Goal: Obtain resource: Download file/media

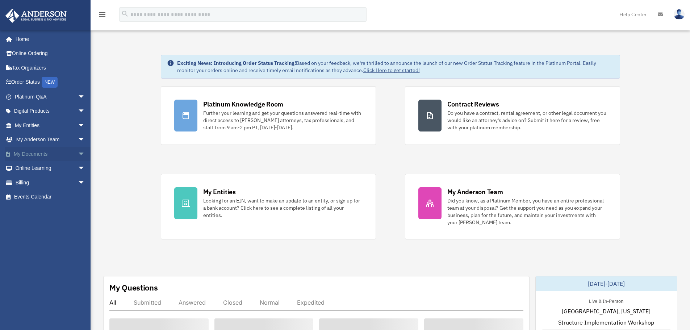
click at [78, 152] on span "arrow_drop_down" at bounding box center [85, 154] width 14 height 15
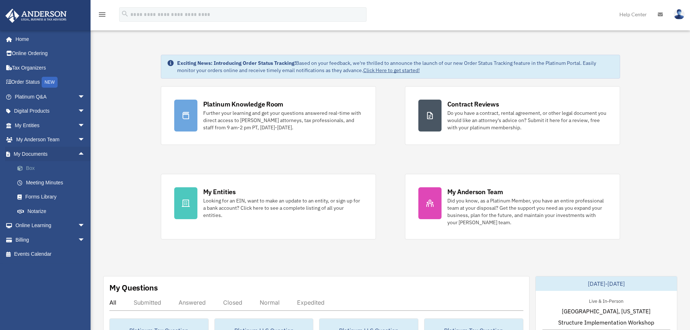
click at [29, 168] on link "Box" at bounding box center [53, 168] width 86 height 14
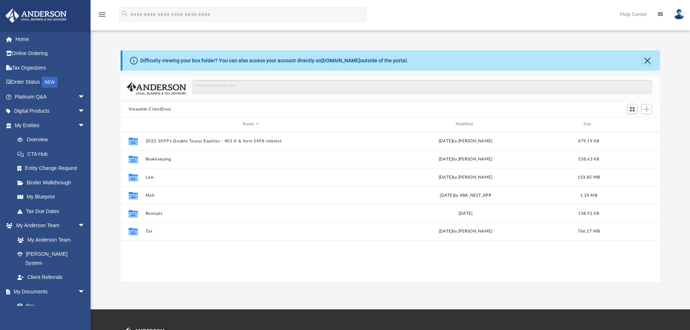
scroll to position [159, 534]
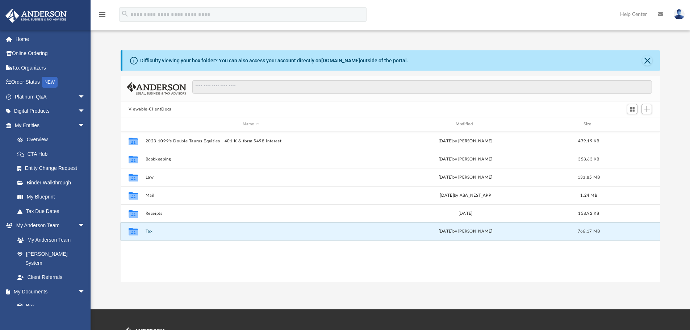
click at [151, 233] on button "Tax" at bounding box center [250, 231] width 211 height 5
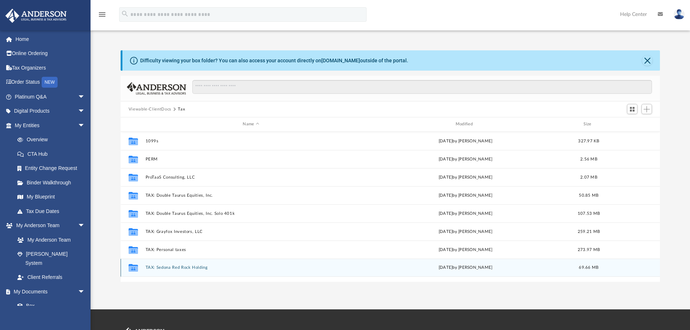
click at [167, 267] on button "TAX: Sedona Red Rock Holding" at bounding box center [250, 267] width 211 height 5
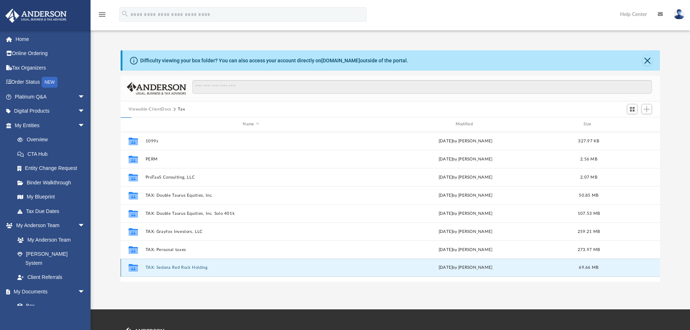
click at [167, 267] on button "TAX: Sedona Red Rock Holding" at bounding box center [250, 267] width 211 height 5
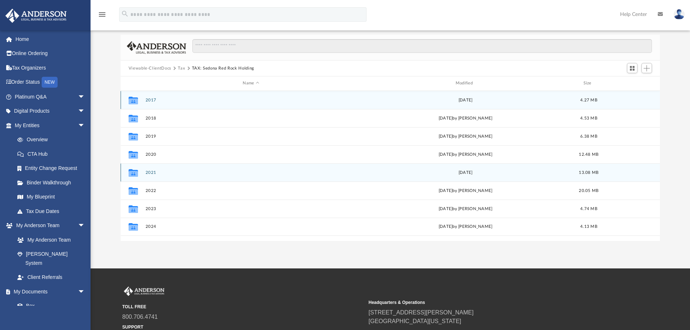
scroll to position [48, 0]
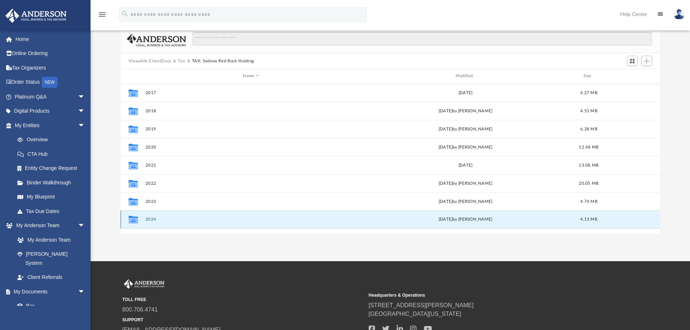
click at [150, 219] on button "2024" at bounding box center [250, 219] width 211 height 5
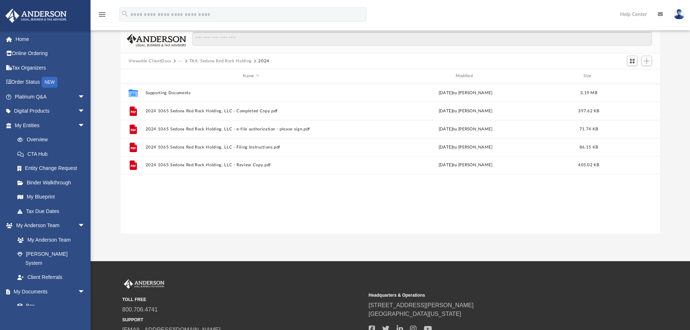
click at [194, 62] on button "TAX: Sedona Red Rock Holding" at bounding box center [220, 61] width 62 height 7
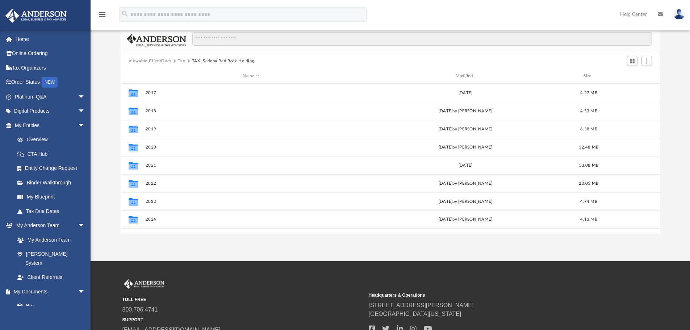
click at [180, 60] on button "Tax" at bounding box center [181, 61] width 7 height 7
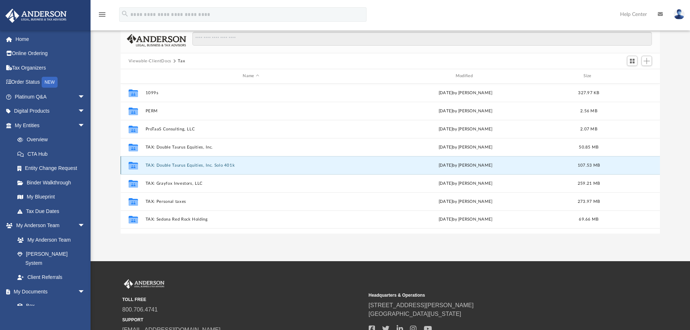
click at [166, 164] on button "TAX: Double Taurus Equities, Inc. Solo 401k" at bounding box center [250, 165] width 211 height 5
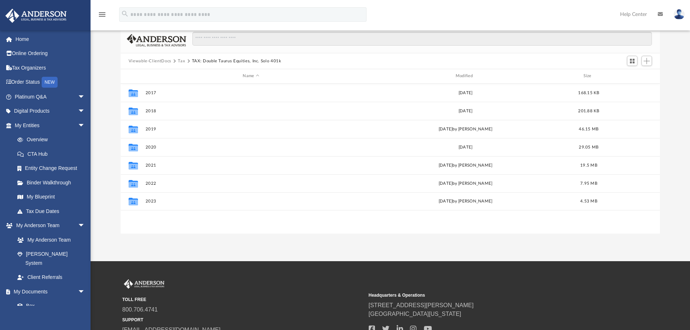
click at [179, 59] on button "Tax" at bounding box center [181, 61] width 7 height 7
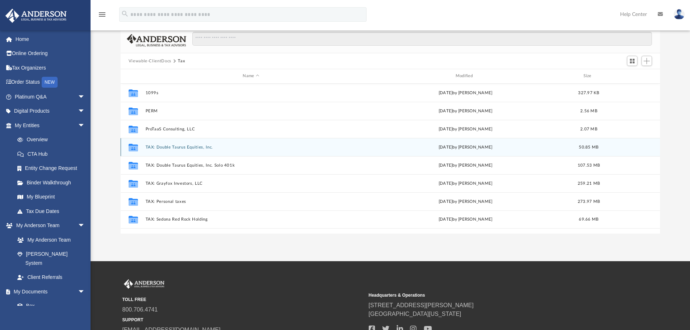
click at [176, 147] on button "TAX: Double Taurus Equities, Inc." at bounding box center [250, 147] width 211 height 5
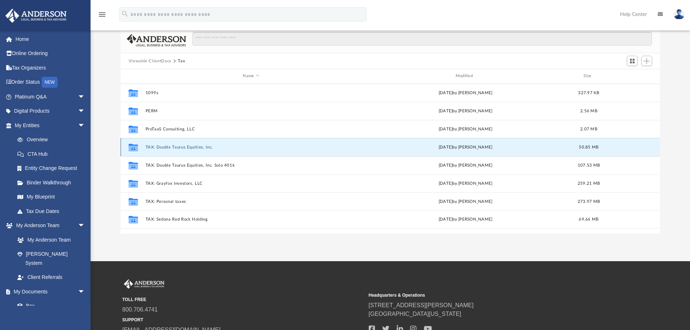
click at [176, 147] on button "TAX: Double Taurus Equities, Inc." at bounding box center [250, 147] width 211 height 5
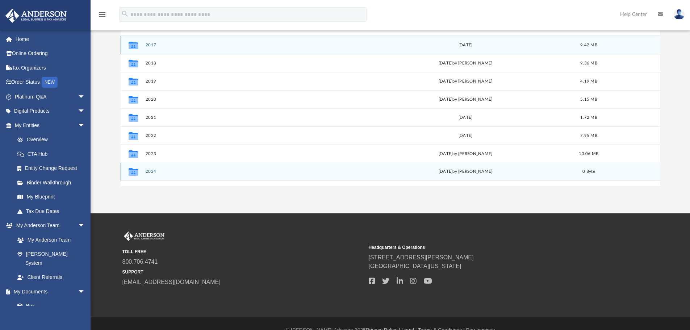
scroll to position [97, 0]
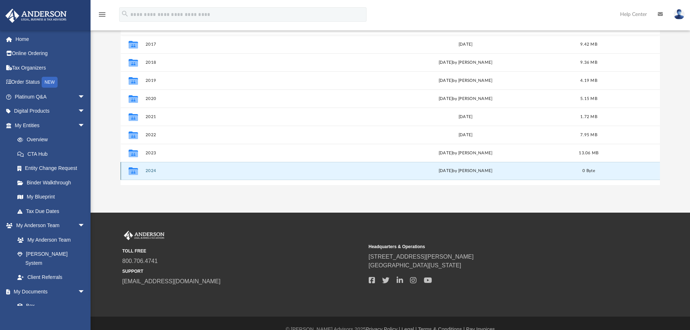
click at [148, 170] on button "2024" at bounding box center [250, 170] width 211 height 5
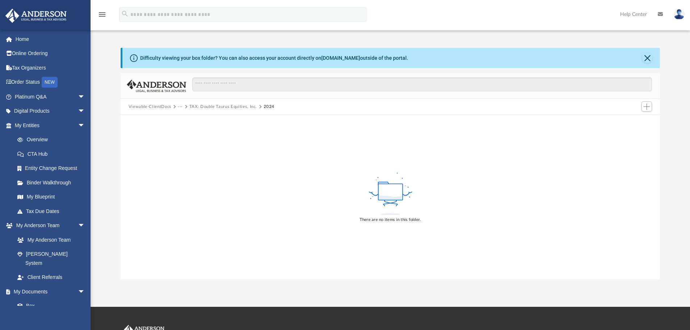
scroll to position [0, 0]
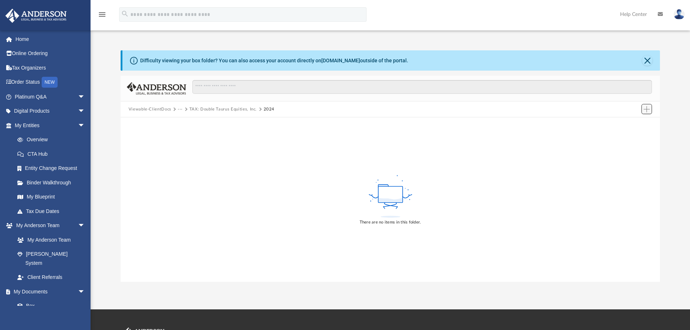
click at [648, 110] on span "Add" at bounding box center [647, 109] width 6 height 6
click at [629, 124] on li "Upload" at bounding box center [636, 124] width 23 height 8
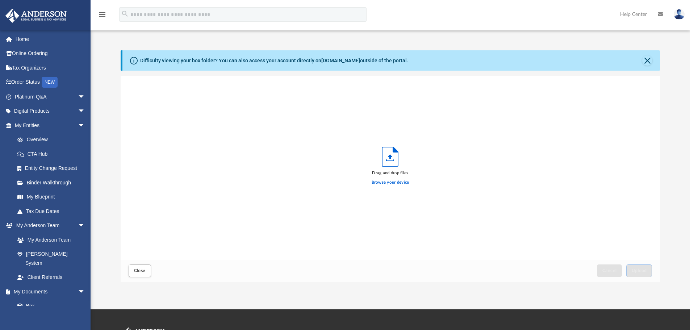
scroll to position [178, 534]
click at [379, 180] on label "Browse your device" at bounding box center [391, 182] width 38 height 7
click at [0, 0] on input "Browse your device" at bounding box center [0, 0] width 0 height 0
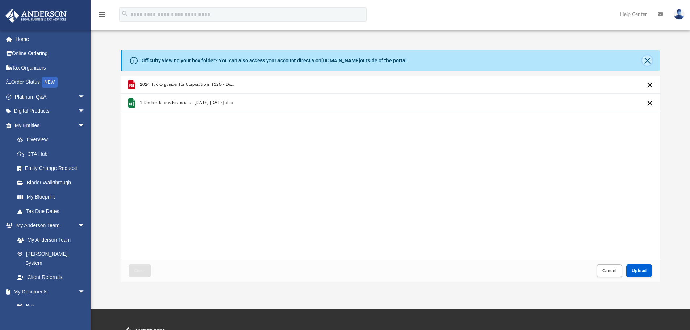
click at [646, 61] on button "Close" at bounding box center [647, 60] width 10 height 10
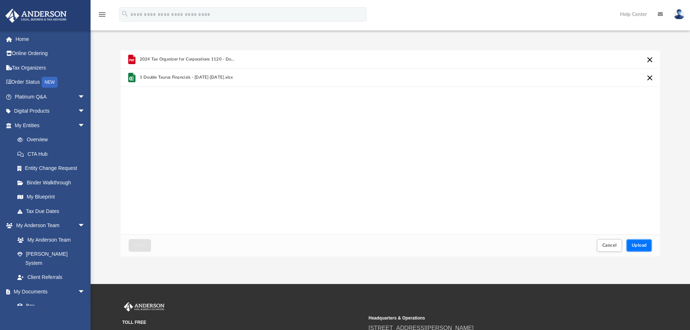
click at [639, 246] on span "Upload" at bounding box center [639, 245] width 15 height 4
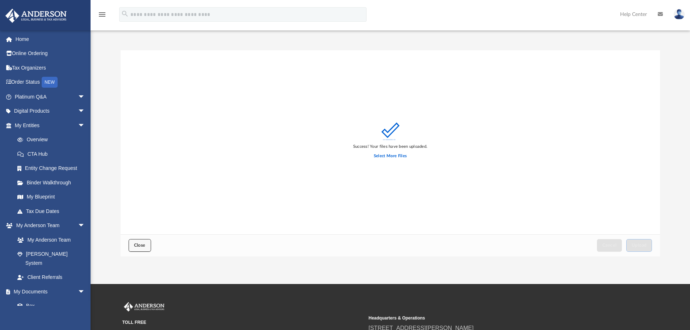
click at [142, 245] on span "Close" at bounding box center [140, 245] width 12 height 4
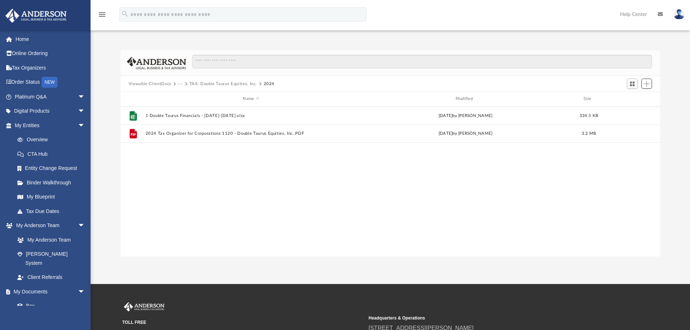
scroll to position [159, 534]
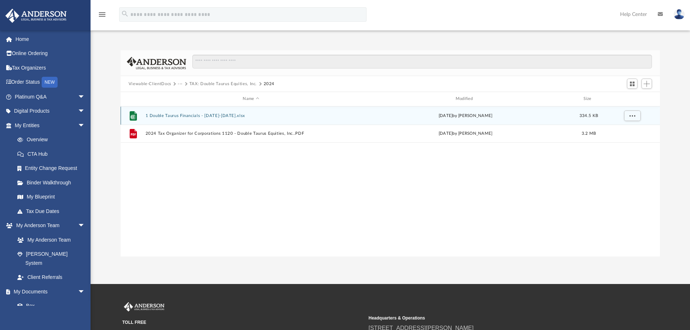
click at [158, 115] on button "1 Double Taurus Financials - 2024-2025.xlsx" at bounding box center [250, 115] width 211 height 5
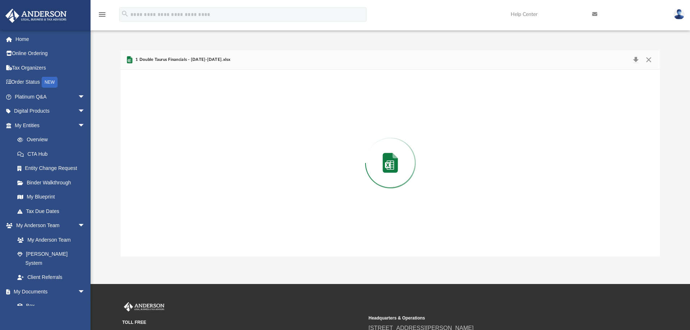
click at [158, 115] on div "Preview" at bounding box center [391, 163] width 540 height 187
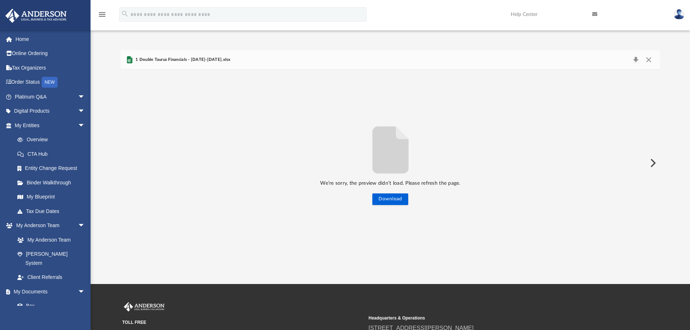
click at [160, 62] on span "1 Double Taurus Financials - 2024-2025.xlsx" at bounding box center [182, 60] width 97 height 7
click at [636, 61] on button "Download" at bounding box center [635, 60] width 13 height 10
click at [396, 200] on button "Download" at bounding box center [390, 199] width 36 height 12
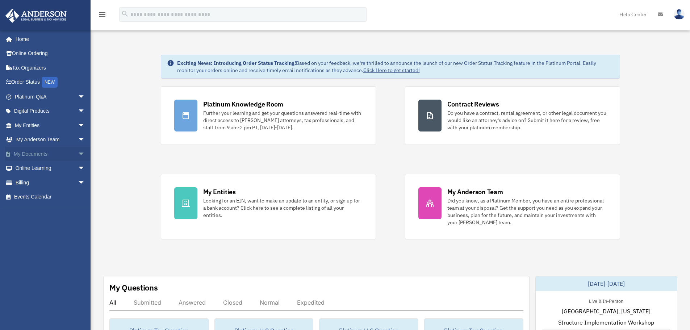
click at [78, 154] on span "arrow_drop_down" at bounding box center [85, 154] width 14 height 15
click at [25, 168] on span at bounding box center [23, 168] width 5 height 5
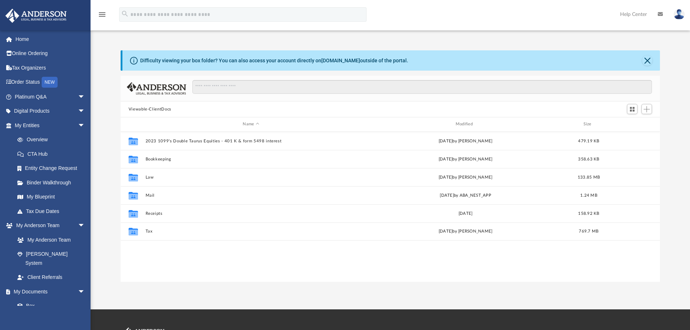
scroll to position [159, 534]
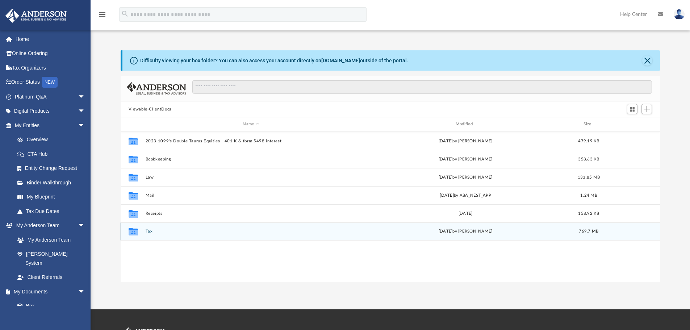
click at [150, 230] on button "Tax" at bounding box center [250, 231] width 211 height 5
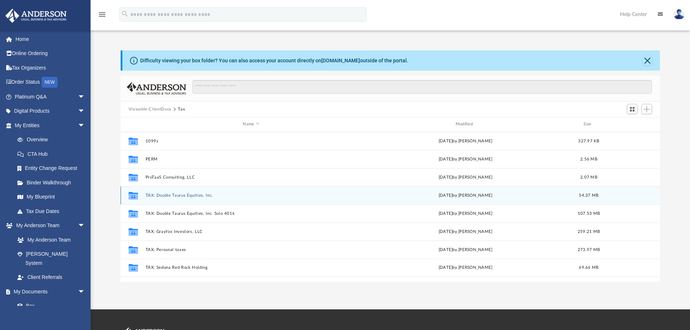
click at [154, 197] on button "TAX: Double Taurus Equities, Inc." at bounding box center [250, 195] width 211 height 5
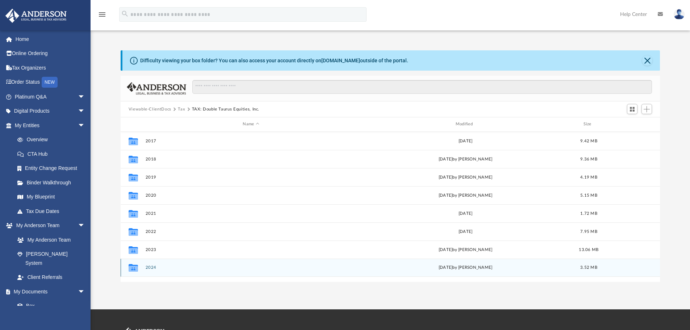
click at [151, 268] on button "2024" at bounding box center [250, 267] width 211 height 5
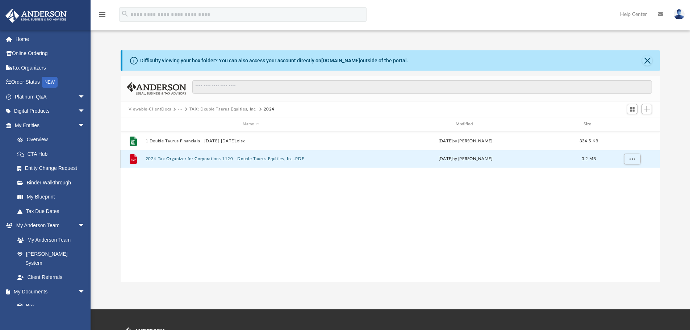
click at [174, 156] on button "2024 Tax Organizer for Corporations 1120 - Double Taurus Equities, Inc..PDF" at bounding box center [250, 158] width 211 height 5
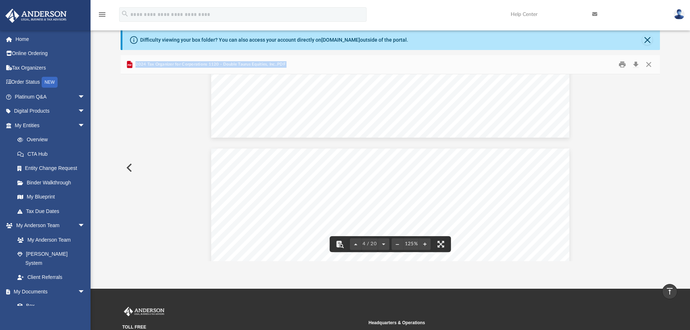
scroll to position [0, 0]
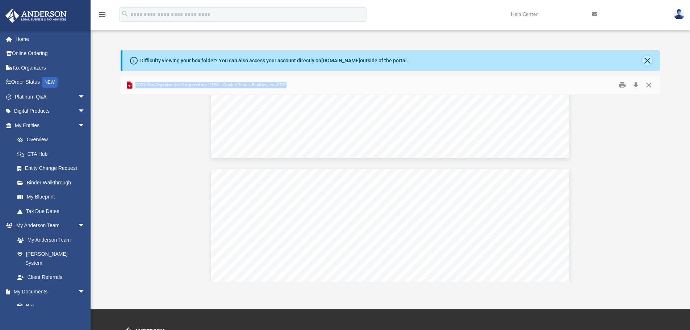
click at [647, 59] on button "Close" at bounding box center [647, 60] width 10 height 10
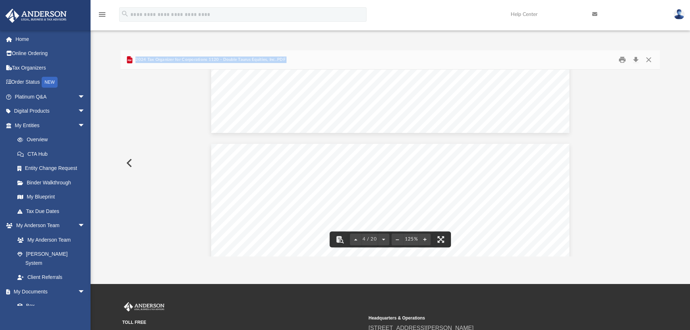
click at [127, 163] on button "Preview" at bounding box center [129, 163] width 16 height 20
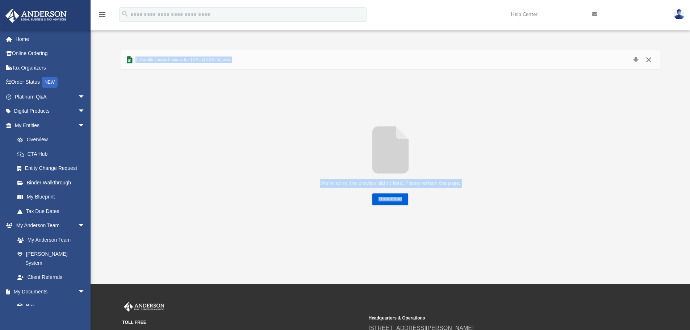
click at [648, 59] on button "Close" at bounding box center [648, 60] width 13 height 10
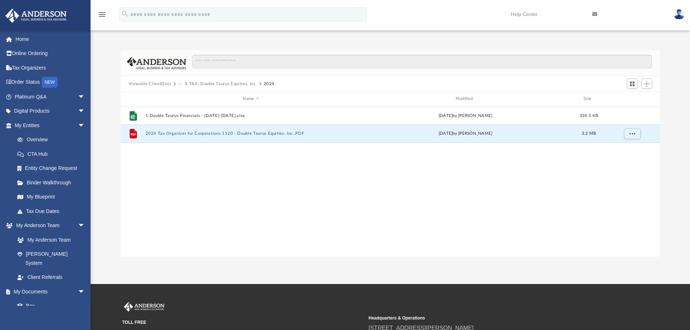
click at [192, 83] on button "TAX: Double Taurus Equities, Inc." at bounding box center [222, 84] width 67 height 7
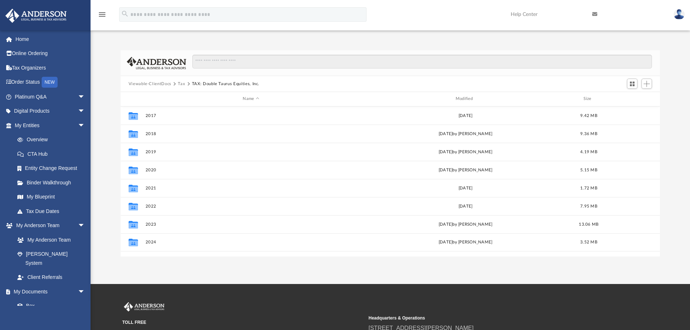
click at [179, 84] on button "Tax" at bounding box center [181, 84] width 7 height 7
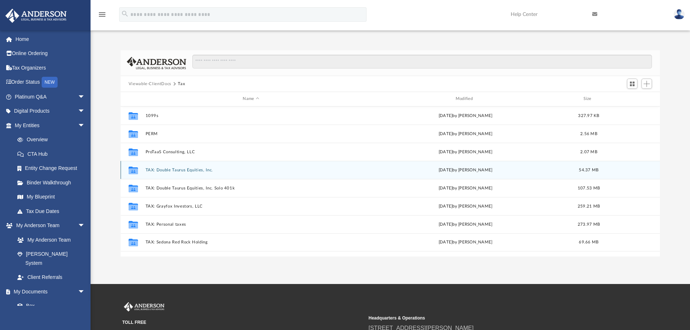
click at [154, 168] on button "TAX: Double Taurus Equities, Inc." at bounding box center [250, 170] width 211 height 5
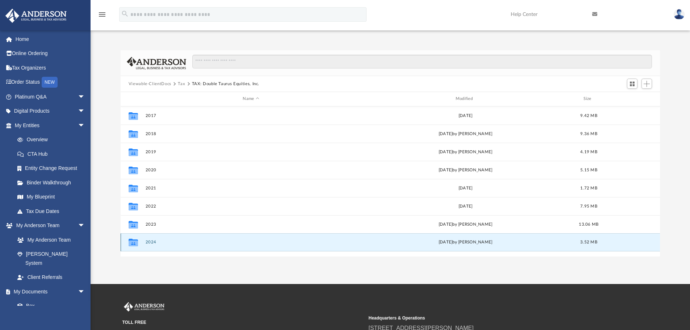
click at [150, 240] on button "2024" at bounding box center [250, 242] width 211 height 5
